Goal: Information Seeking & Learning: Learn about a topic

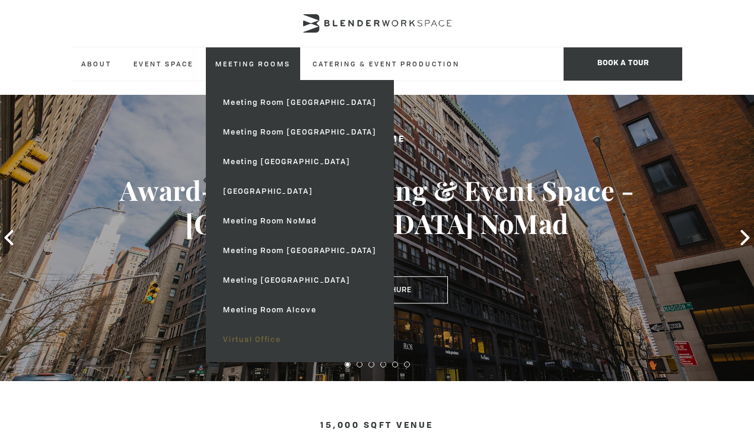
click at [268, 336] on link "Virtual Office" at bounding box center [300, 340] width 173 height 30
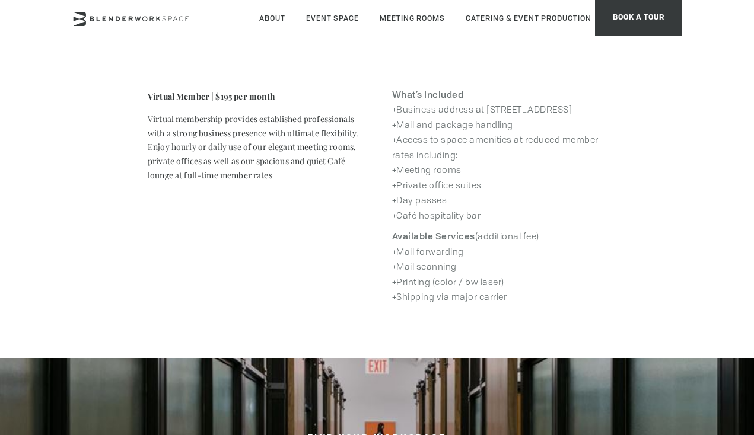
scroll to position [421, 0]
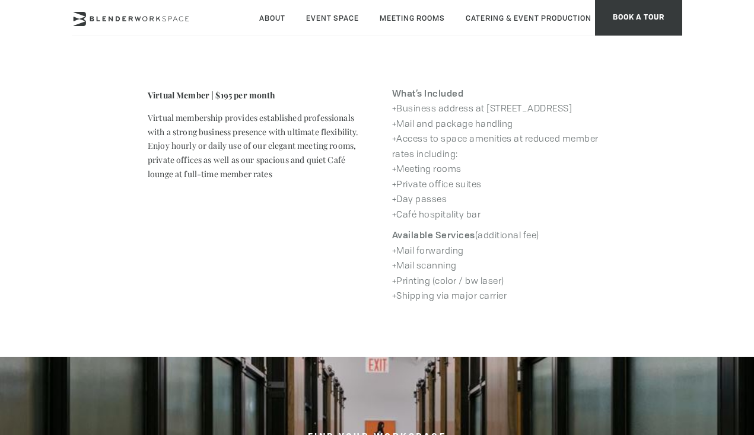
click at [317, 208] on div "Virtual Member | $195 per month Virtual membership provides established profess…" at bounding box center [377, 195] width 488 height 230
click at [718, 8] on header "About Neighborhood Global Collective Journal Event Space The Auditorium Event S…" at bounding box center [377, 35] width 754 height 71
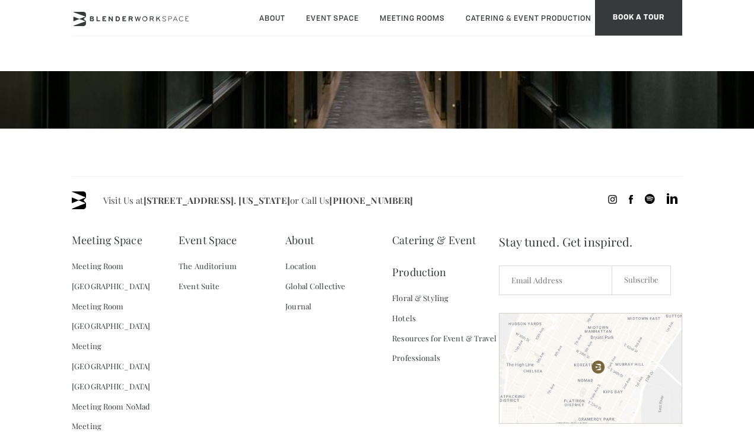
scroll to position [914, 0]
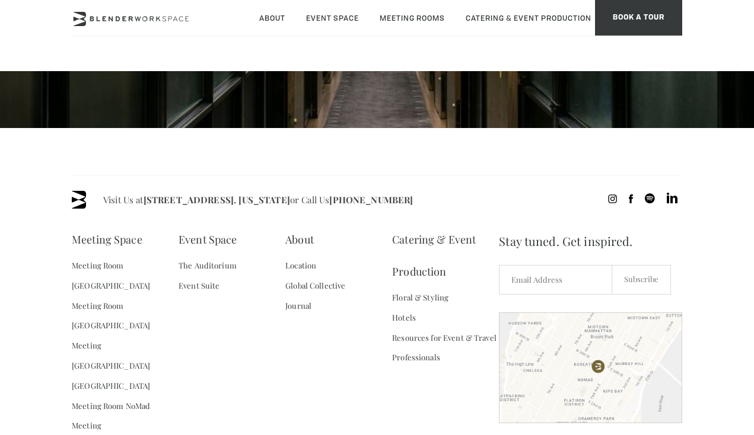
click at [615, 374] on div at bounding box center [590, 368] width 183 height 111
click at [141, 260] on link "Meeting Room [GEOGRAPHIC_DATA]" at bounding box center [125, 276] width 107 height 40
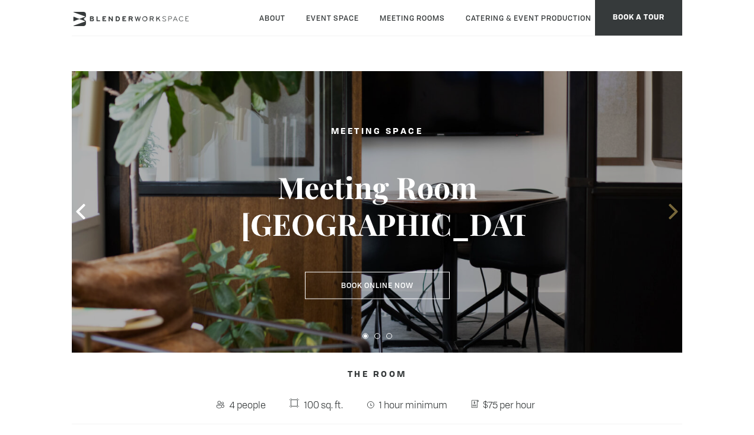
click at [676, 211] on icon at bounding box center [673, 211] width 9 height 15
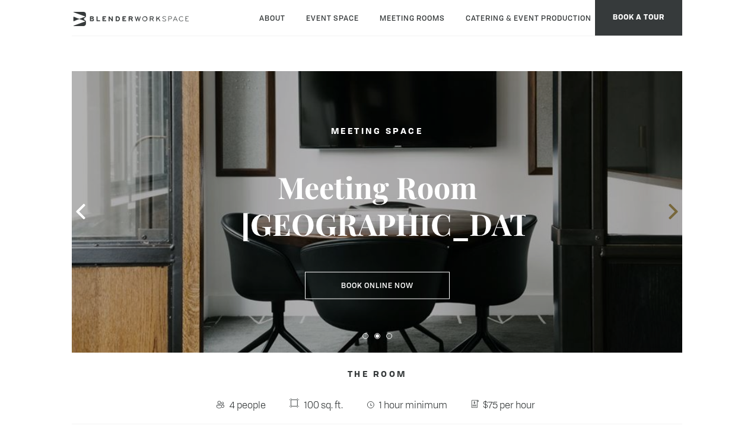
click at [676, 211] on icon at bounding box center [673, 211] width 9 height 15
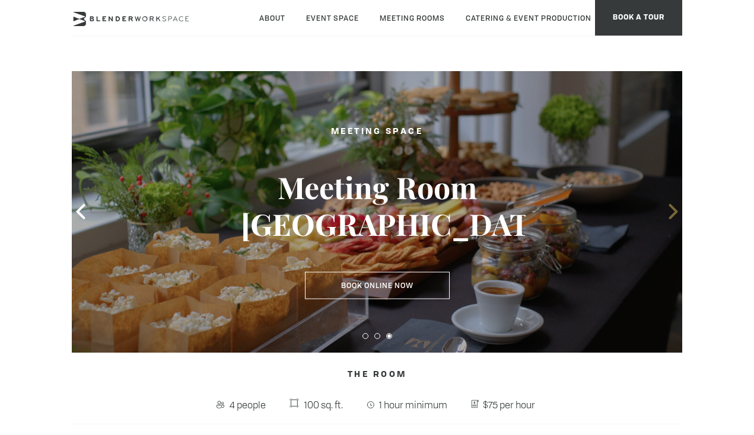
click at [676, 211] on icon at bounding box center [673, 211] width 9 height 15
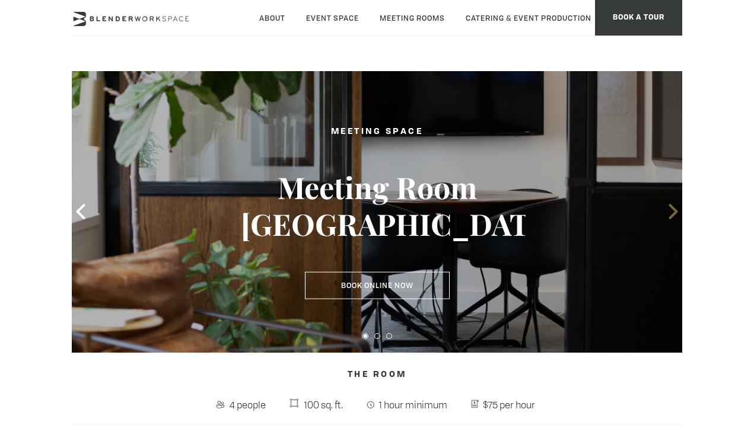
click at [676, 211] on icon at bounding box center [673, 211] width 9 height 15
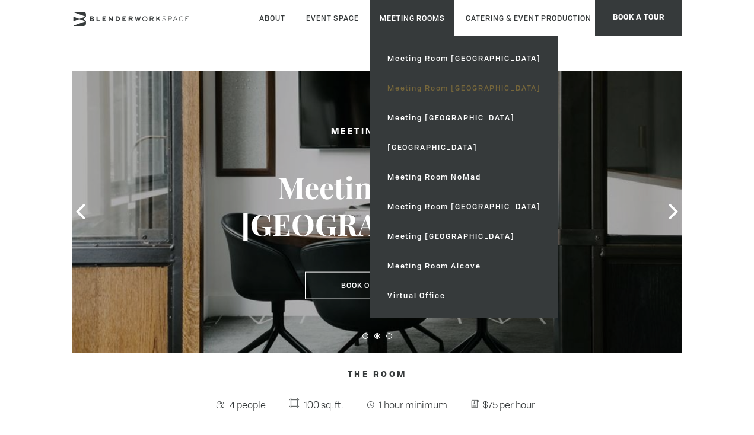
click at [416, 84] on link "Meeting Room [GEOGRAPHIC_DATA]" at bounding box center [464, 89] width 173 height 30
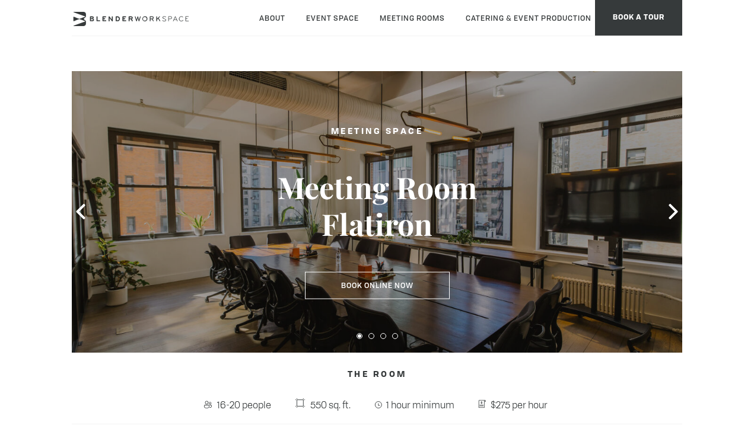
type div "2025-10-08"
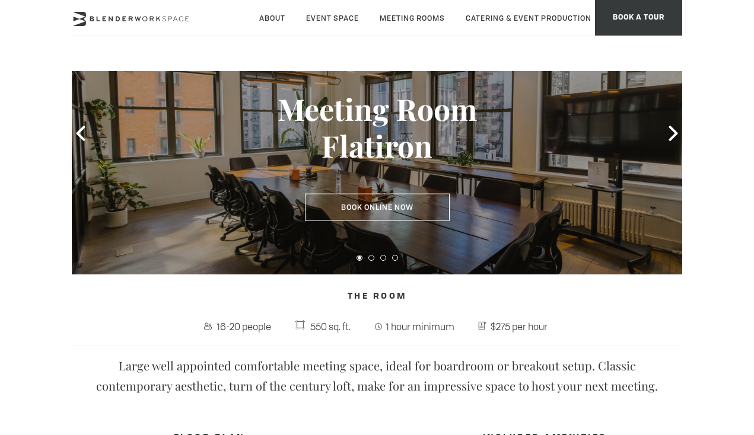
scroll to position [72, 0]
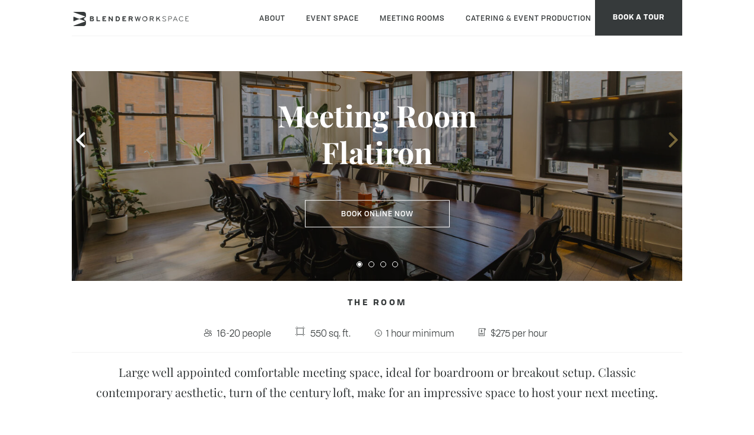
click at [673, 141] on icon at bounding box center [673, 139] width 15 height 15
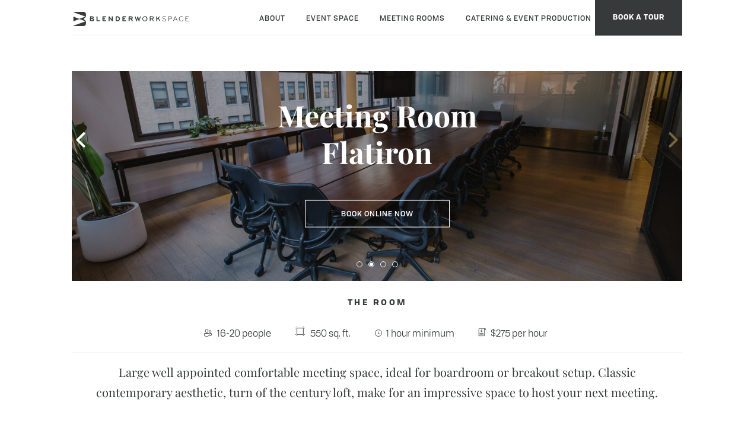
click at [673, 141] on icon at bounding box center [673, 139] width 15 height 15
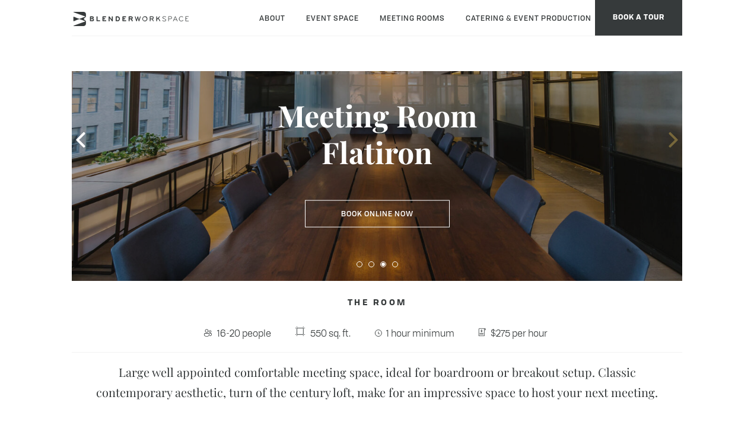
click at [673, 141] on icon at bounding box center [673, 139] width 15 height 15
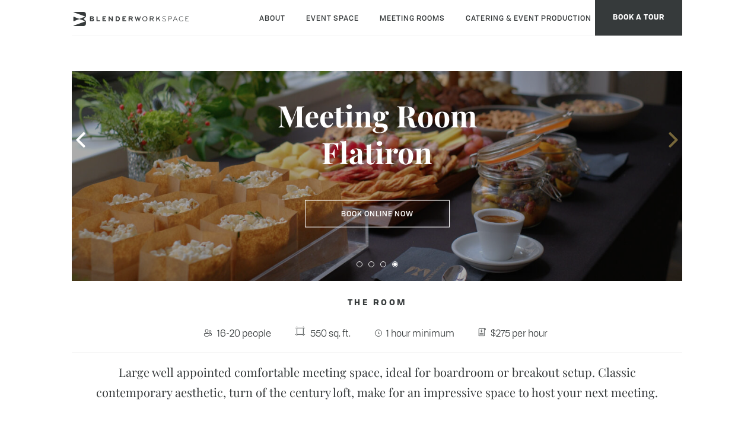
click at [673, 141] on icon at bounding box center [673, 139] width 15 height 15
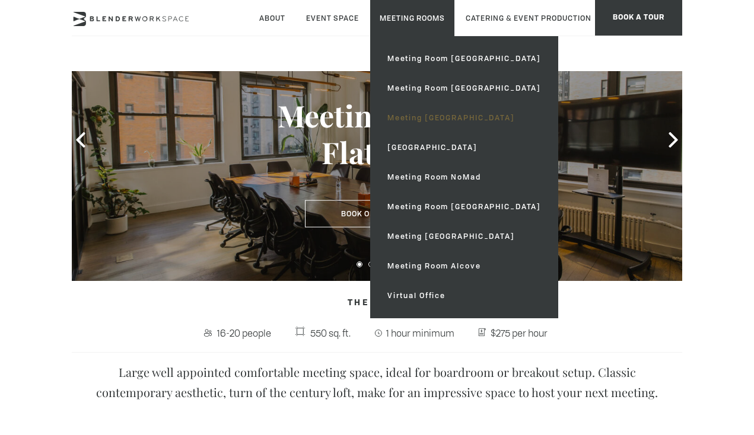
click at [420, 114] on link "Meeting [GEOGRAPHIC_DATA]" at bounding box center [464, 118] width 173 height 30
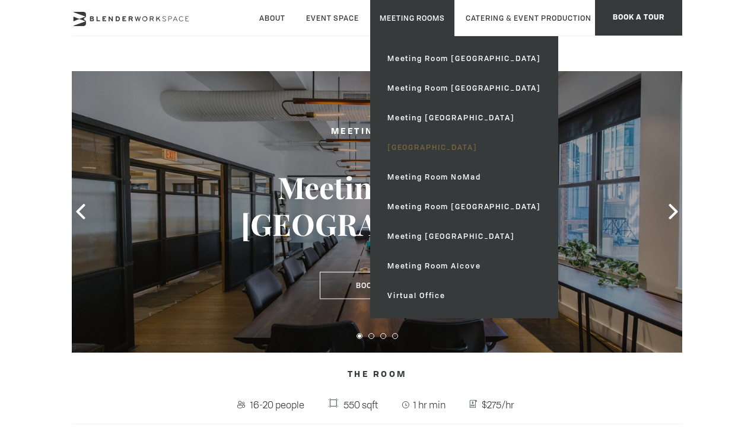
click at [416, 147] on link "[GEOGRAPHIC_DATA]" at bounding box center [464, 148] width 173 height 30
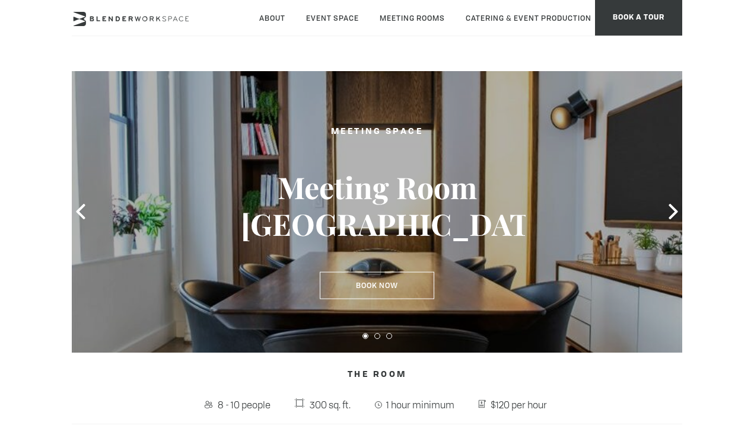
type div "[DATE]"
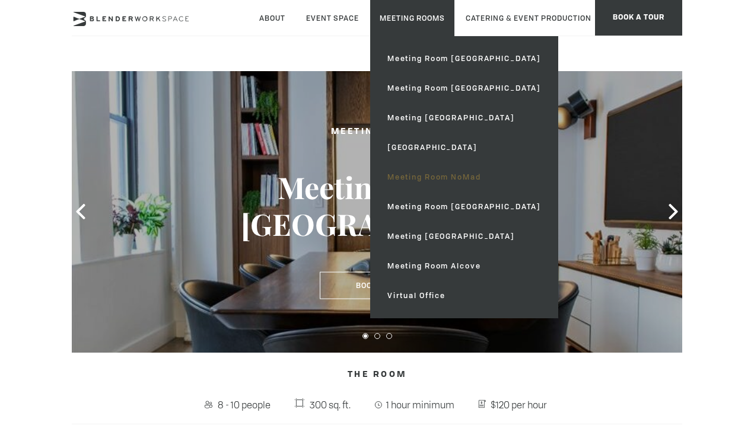
click at [425, 173] on link "Meeting Room NoMad" at bounding box center [464, 178] width 173 height 30
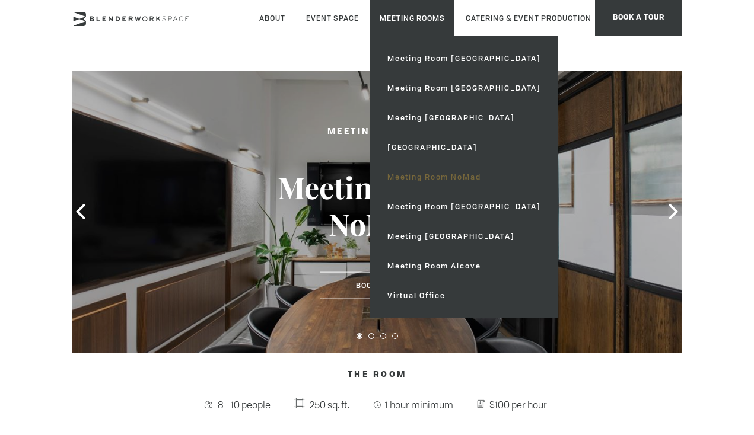
click at [421, 180] on link "Meeting Room NoMad" at bounding box center [464, 178] width 173 height 30
click at [415, 205] on link "Meeting Room [GEOGRAPHIC_DATA]" at bounding box center [464, 207] width 173 height 30
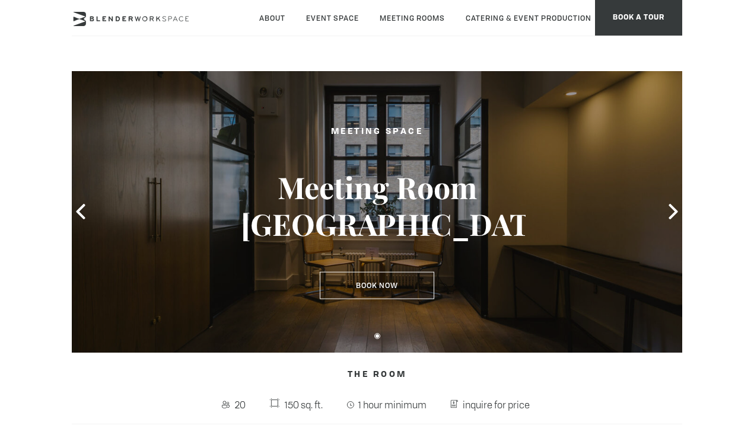
type div "[DATE]"
type div "2025-10-08"
click at [668, 218] on icon at bounding box center [673, 211] width 15 height 15
click at [673, 212] on icon at bounding box center [673, 211] width 15 height 15
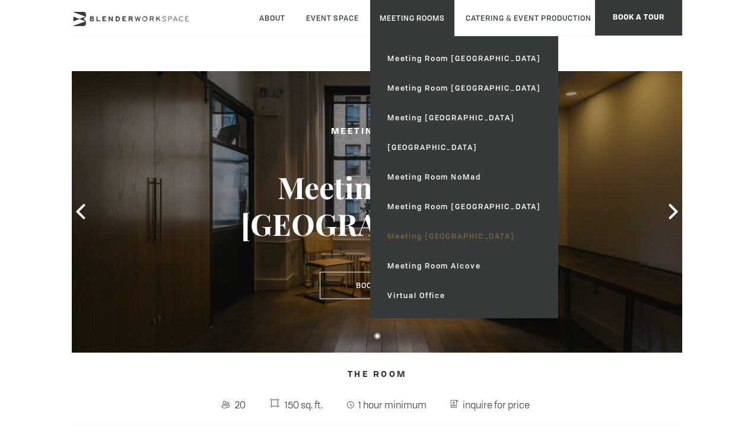
click at [431, 239] on link "Meeting [GEOGRAPHIC_DATA]" at bounding box center [464, 237] width 173 height 30
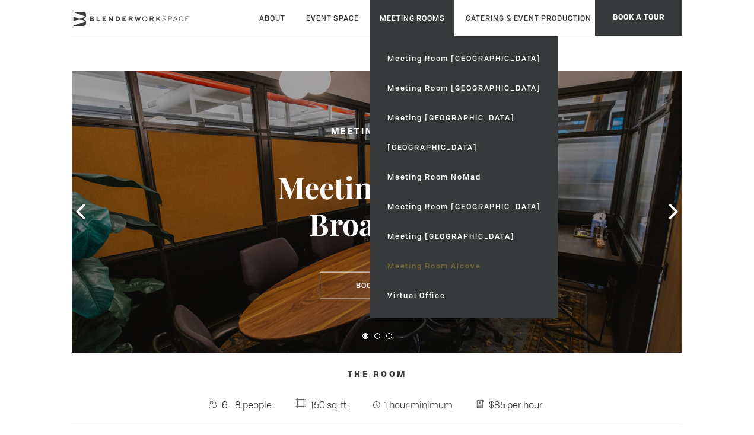
click at [415, 266] on link "Meeting Room Alcove" at bounding box center [464, 267] width 173 height 30
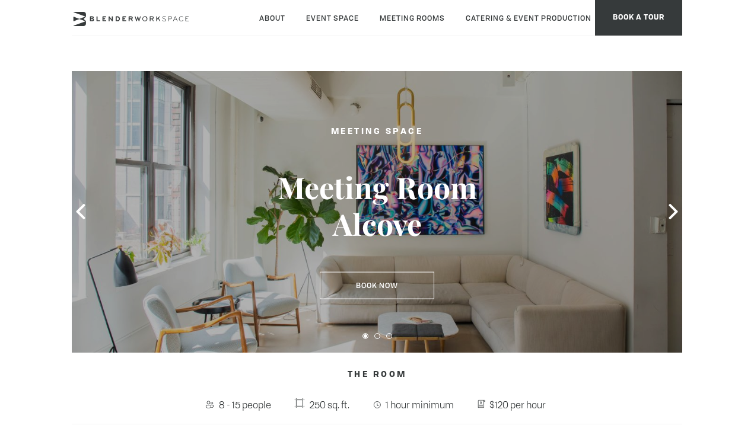
type div "[DATE]"
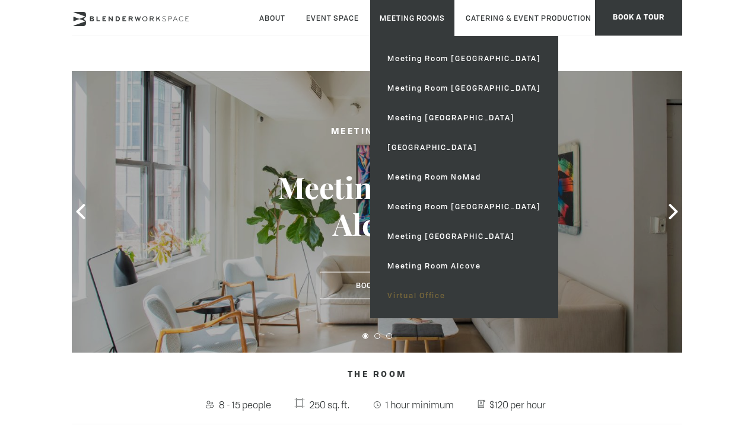
click at [429, 297] on link "Virtual Office" at bounding box center [464, 296] width 173 height 30
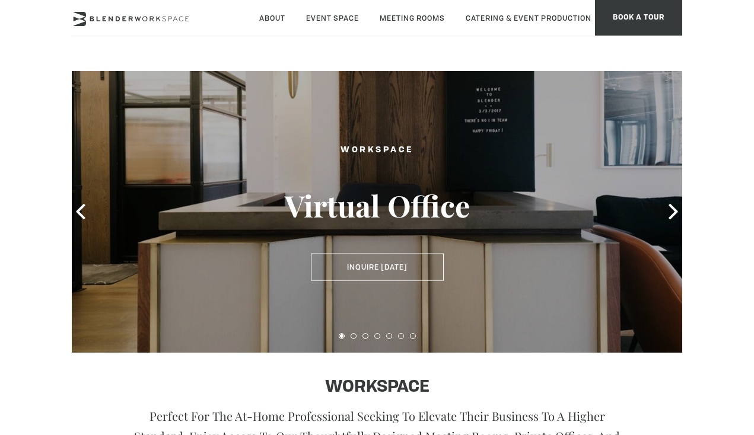
type div "[DATE]"
click at [675, 214] on icon at bounding box center [673, 211] width 9 height 15
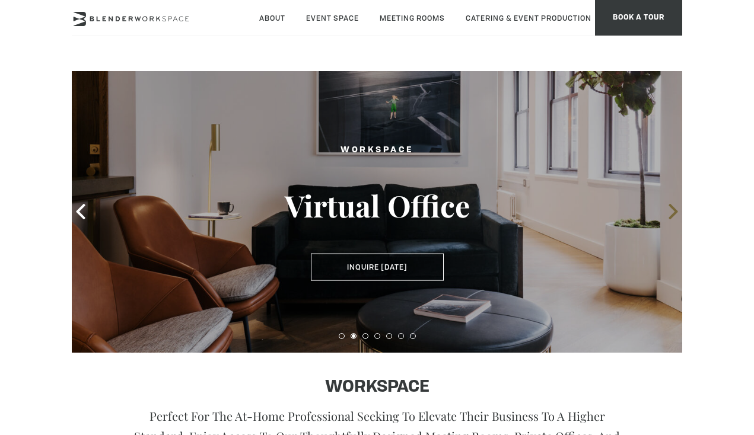
click at [675, 214] on icon at bounding box center [673, 211] width 9 height 15
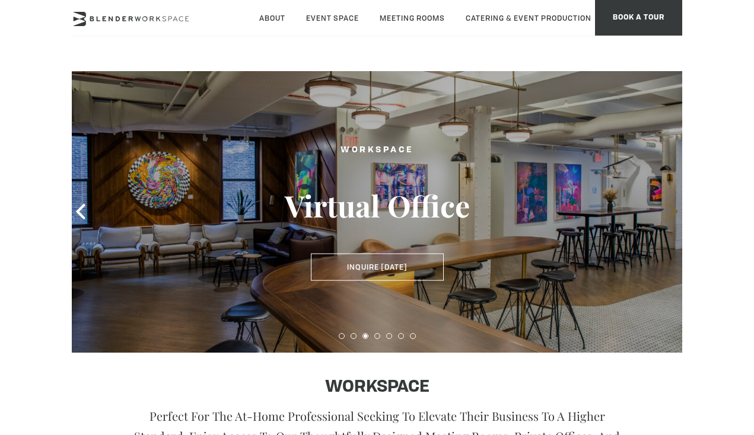
click at [673, 217] on icon at bounding box center [673, 211] width 9 height 15
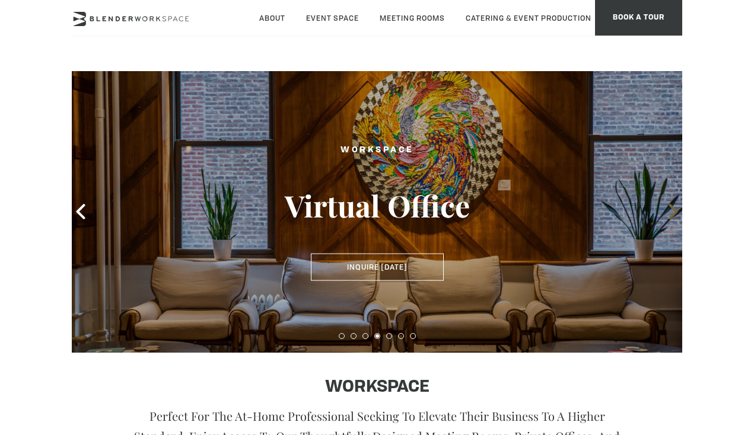
click at [673, 217] on icon at bounding box center [673, 211] width 9 height 15
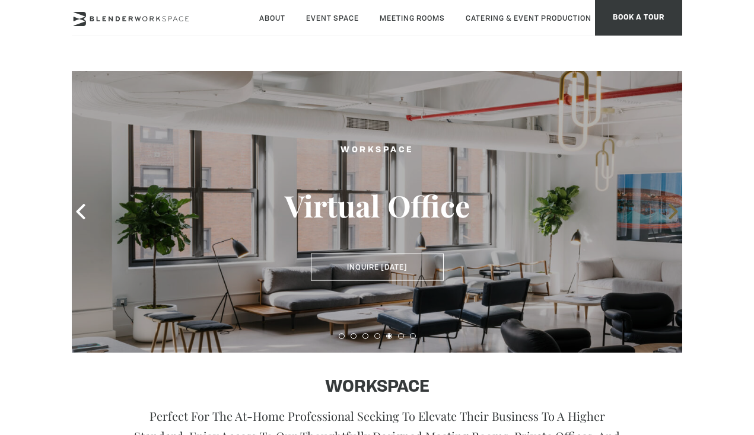
click at [673, 215] on icon at bounding box center [673, 211] width 9 height 15
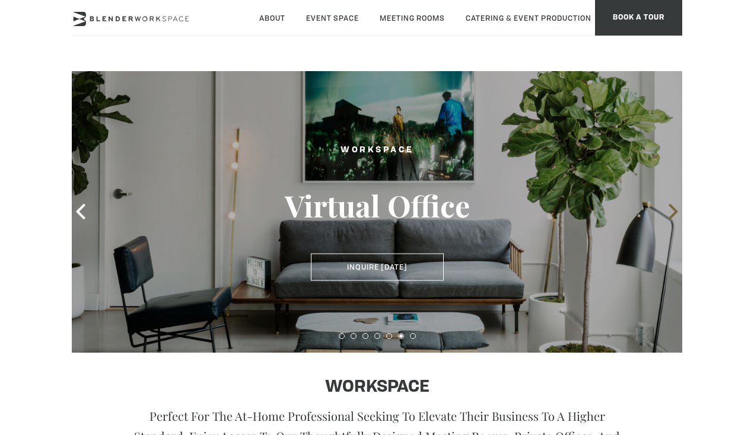
click at [673, 215] on icon at bounding box center [673, 211] width 9 height 15
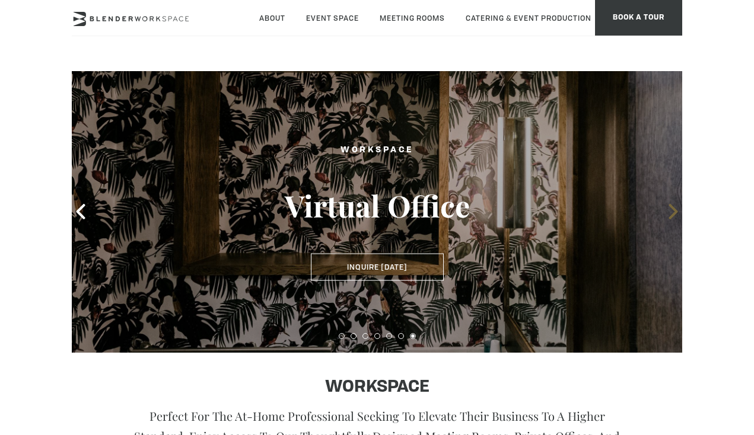
click at [673, 215] on icon at bounding box center [673, 211] width 9 height 15
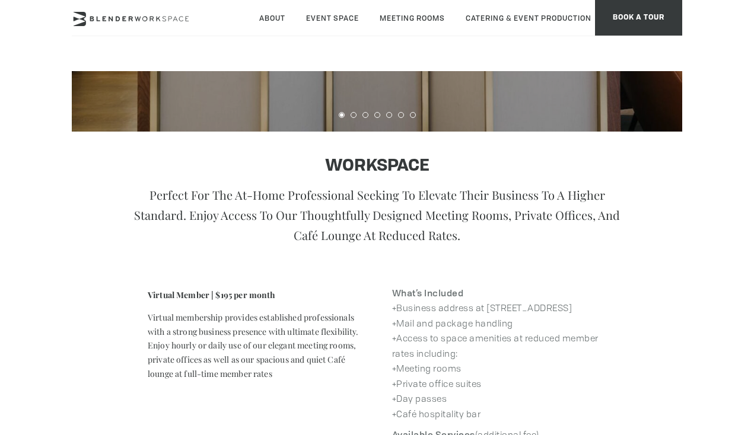
scroll to position [187, 0]
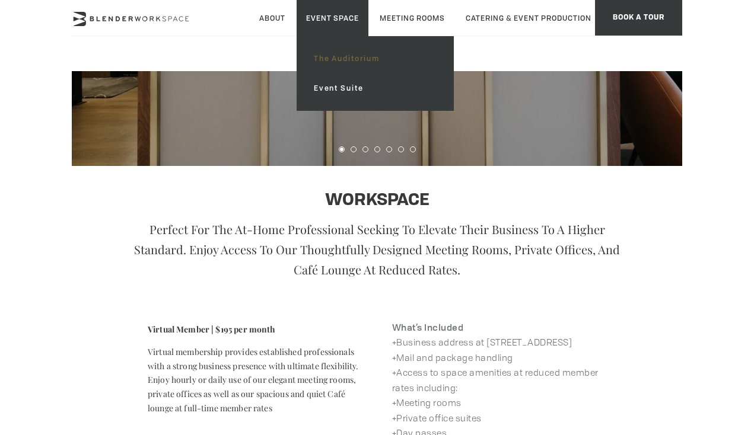
click at [321, 59] on link "The Auditorium" at bounding box center [375, 59] width 142 height 30
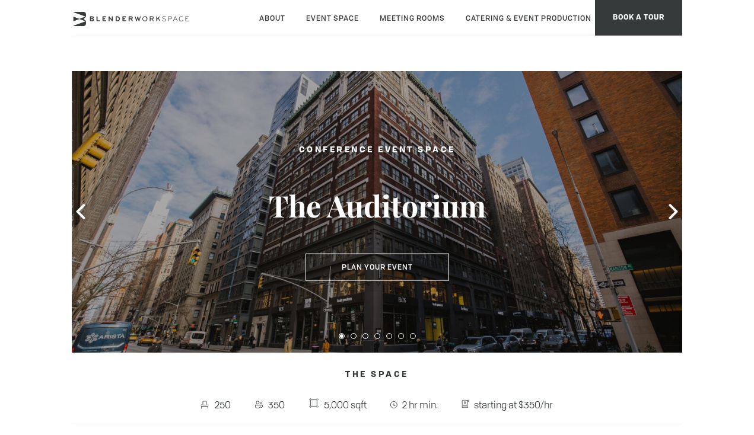
type div "[DATE]"
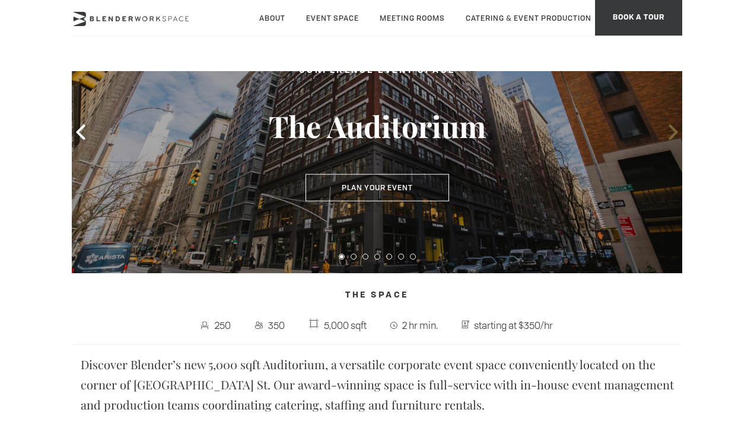
scroll to position [81, 0]
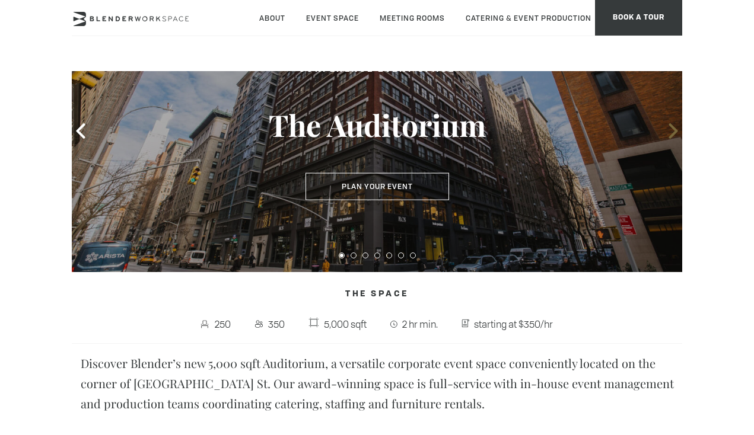
click at [671, 135] on icon at bounding box center [673, 130] width 9 height 15
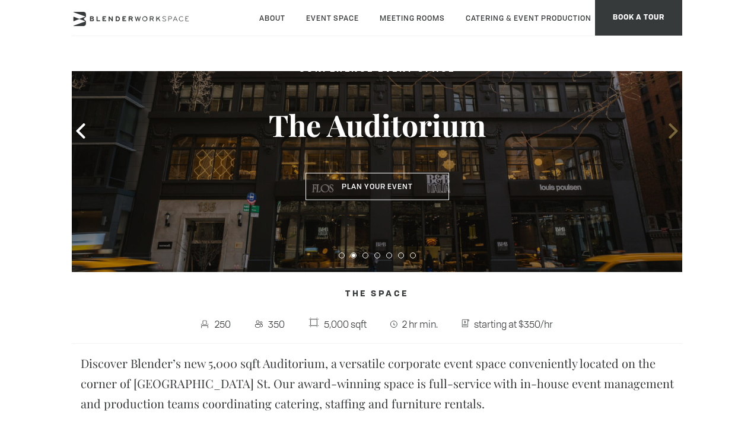
click at [671, 135] on icon at bounding box center [673, 130] width 9 height 15
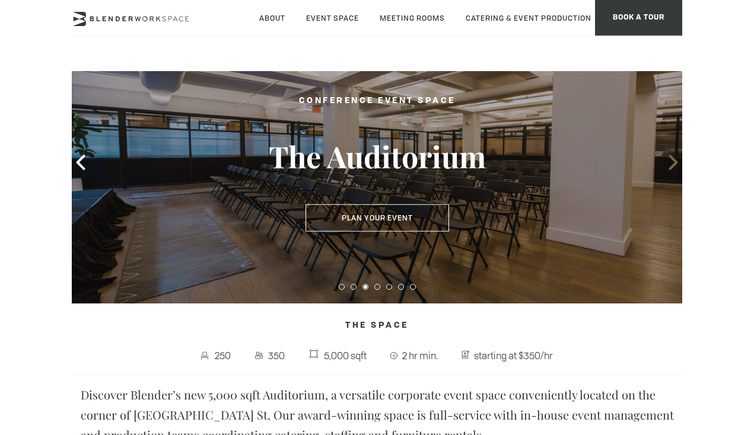
scroll to position [44, 0]
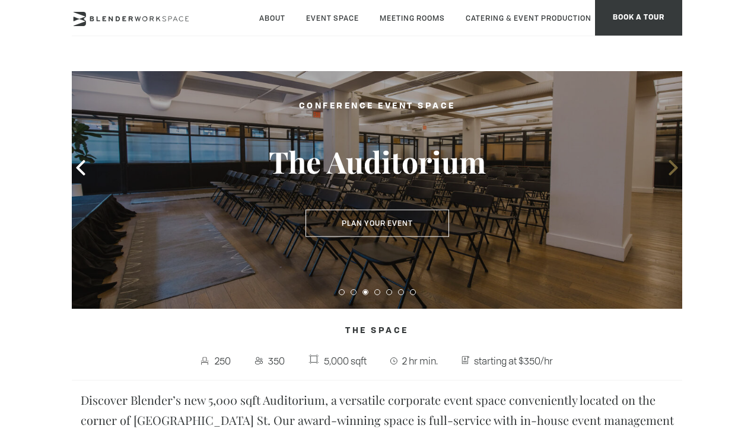
click at [673, 170] on icon at bounding box center [673, 167] width 15 height 15
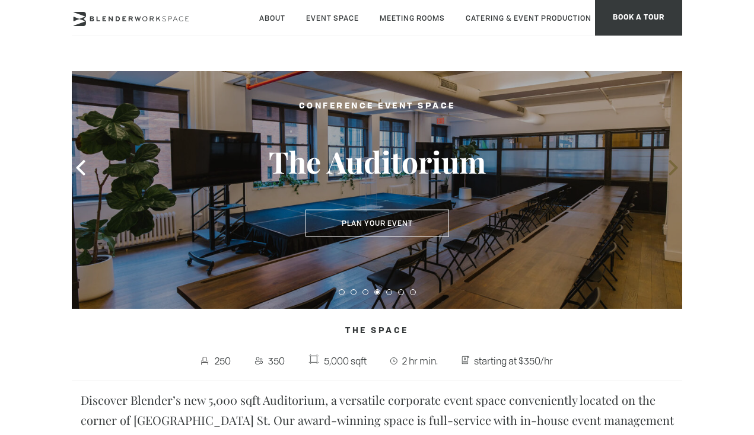
click at [675, 168] on icon at bounding box center [673, 167] width 9 height 15
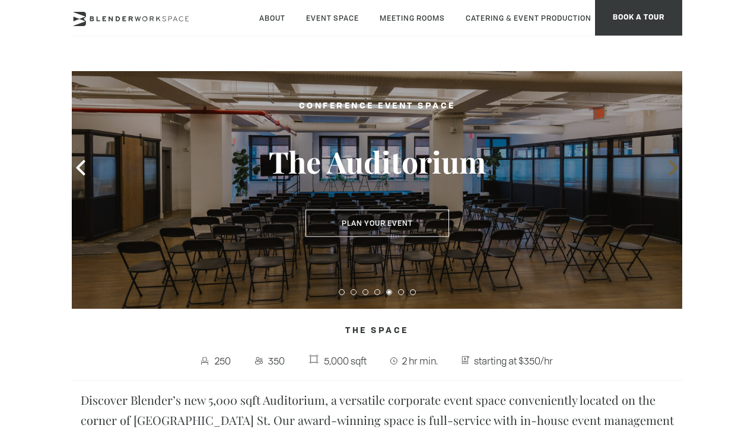
click at [674, 169] on icon at bounding box center [673, 167] width 9 height 15
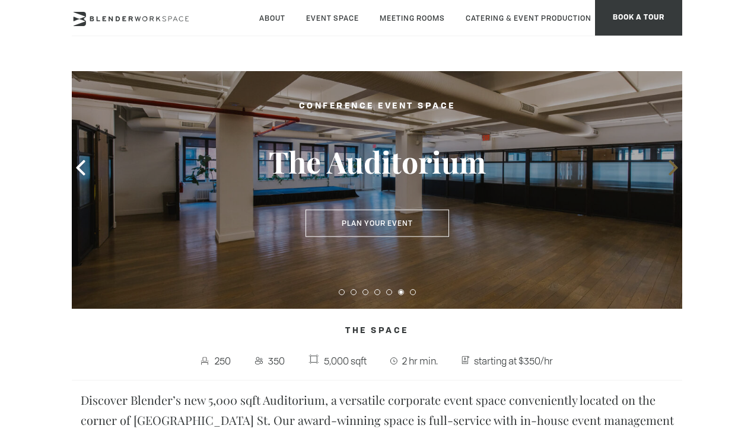
click at [674, 169] on icon at bounding box center [673, 167] width 9 height 15
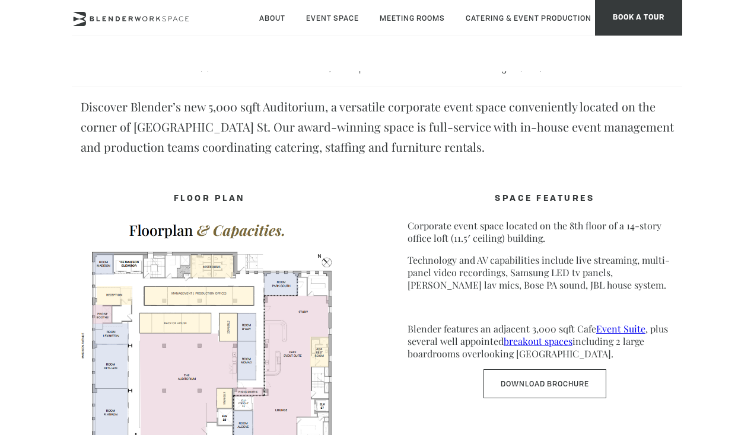
scroll to position [348, 0]
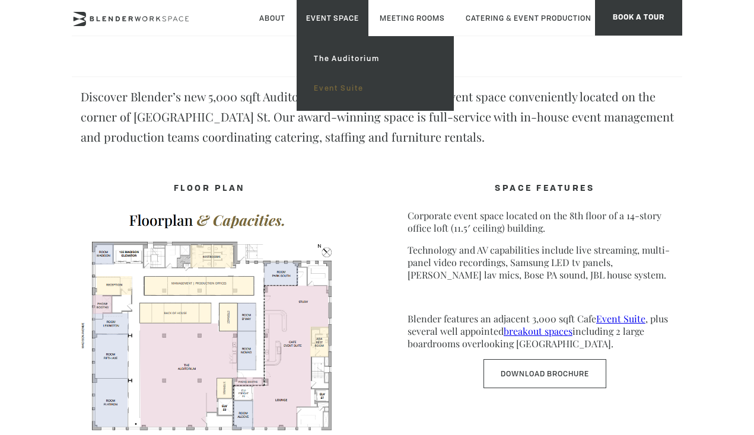
click at [324, 90] on link "Event Suite" at bounding box center [375, 89] width 142 height 30
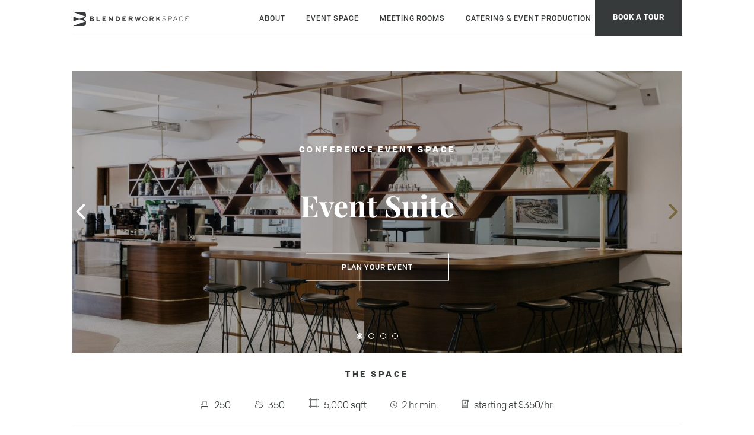
click at [673, 212] on icon at bounding box center [673, 211] width 15 height 15
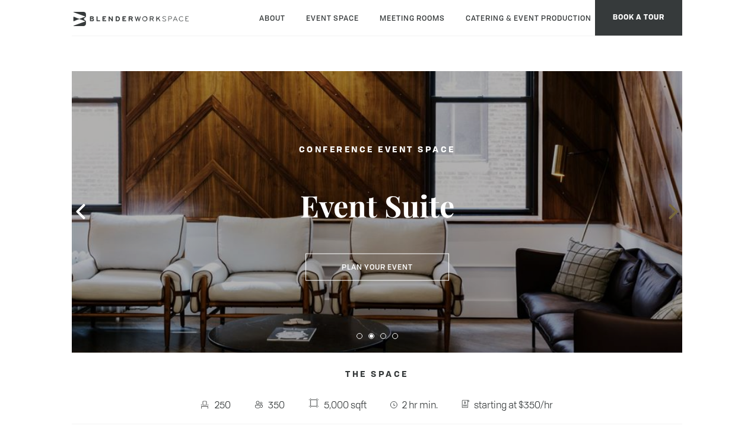
click at [673, 212] on icon at bounding box center [673, 211] width 15 height 15
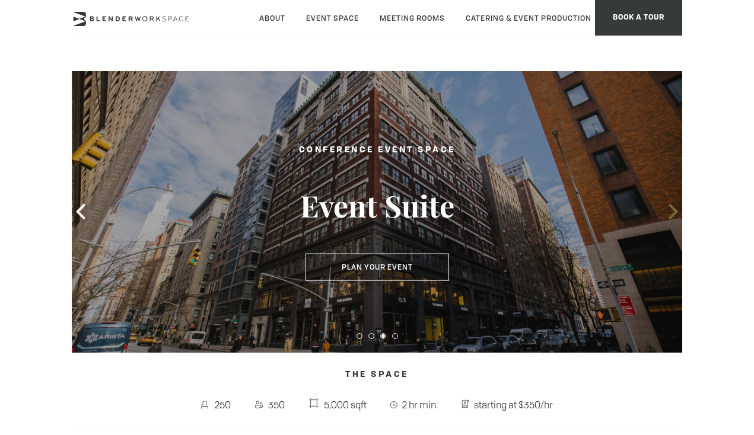
click at [673, 212] on icon at bounding box center [673, 211] width 15 height 15
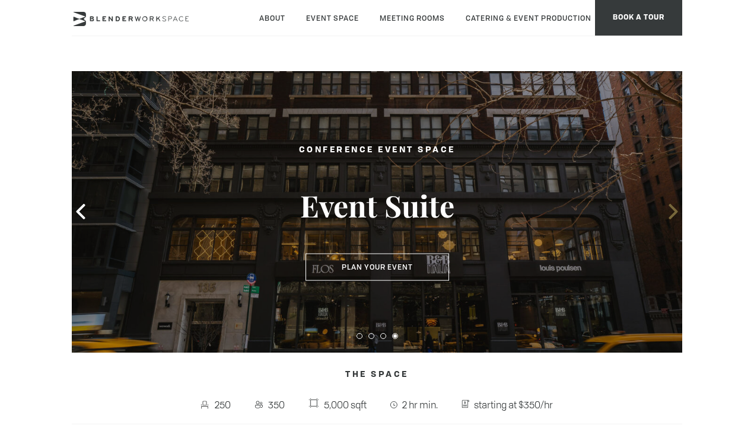
click at [671, 216] on icon at bounding box center [673, 211] width 9 height 15
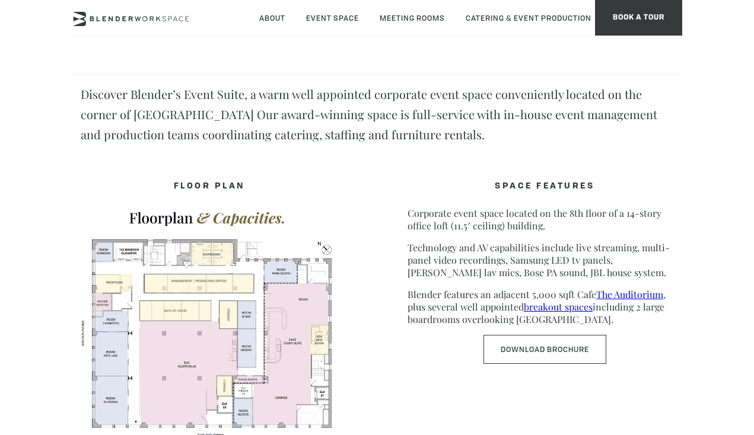
scroll to position [342, 0]
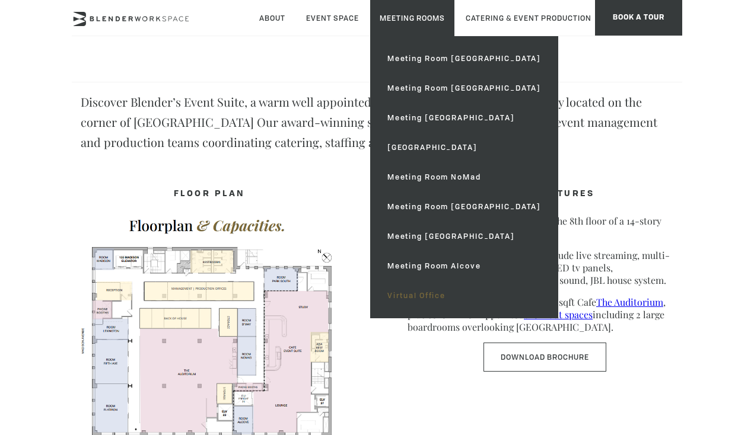
click at [411, 296] on link "Virtual Office" at bounding box center [464, 296] width 173 height 30
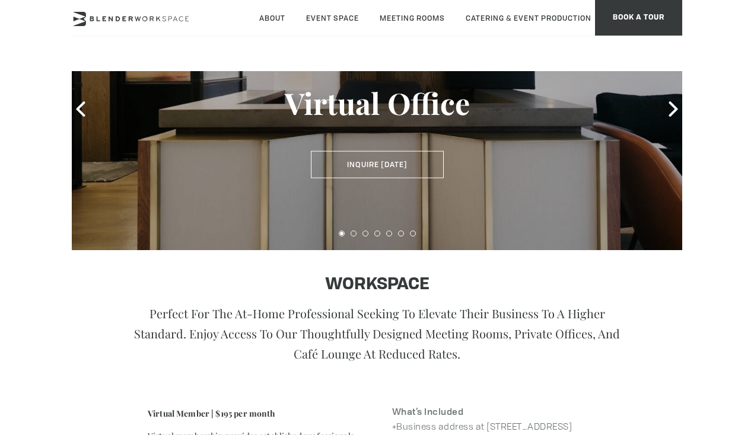
scroll to position [96, 0]
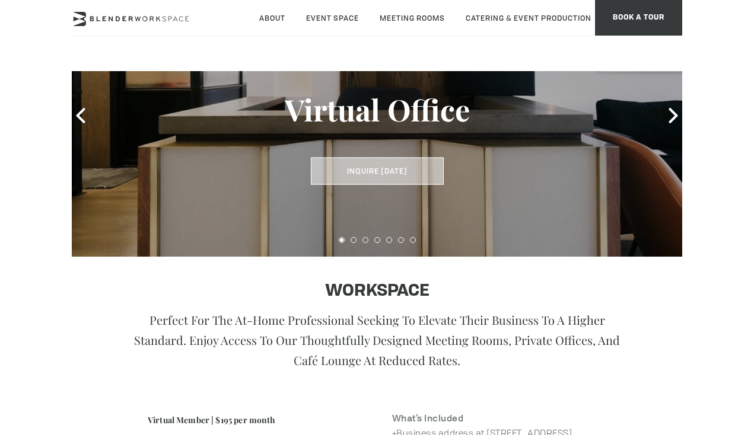
click at [401, 172] on button "Inquire [DATE]" at bounding box center [377, 171] width 133 height 27
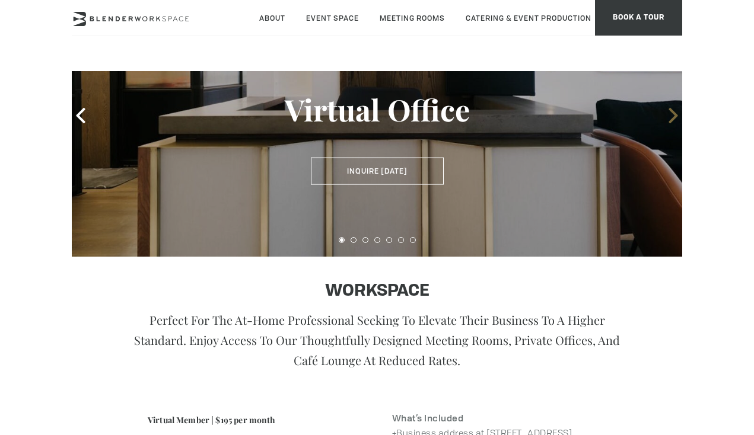
click at [673, 117] on icon at bounding box center [673, 115] width 15 height 15
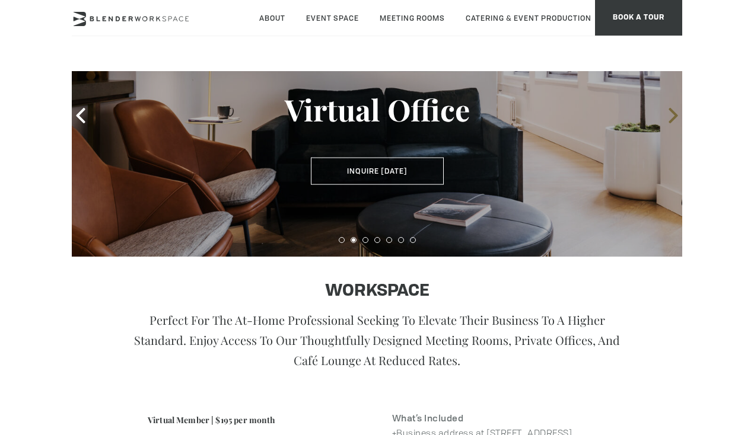
click at [673, 117] on icon at bounding box center [673, 115] width 15 height 15
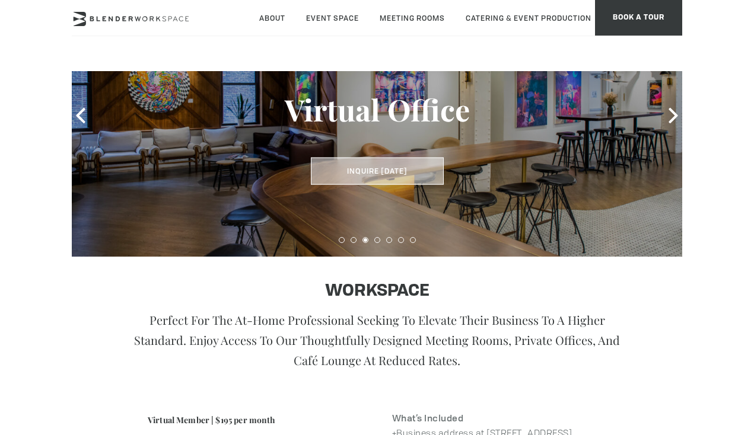
click at [373, 170] on button "Inquire [DATE]" at bounding box center [377, 171] width 133 height 27
